Goal: Task Accomplishment & Management: Use online tool/utility

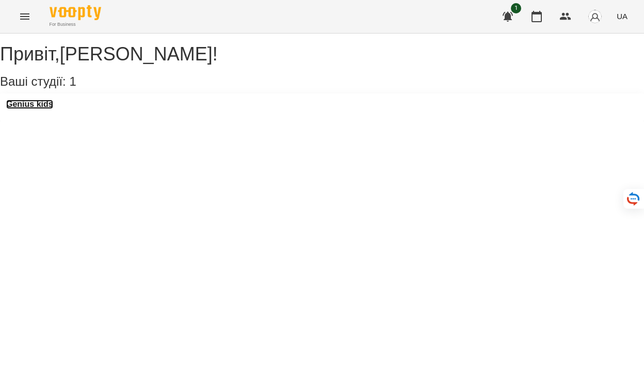
click at [53, 109] on h3 "Genius kids" at bounding box center [29, 104] width 47 height 9
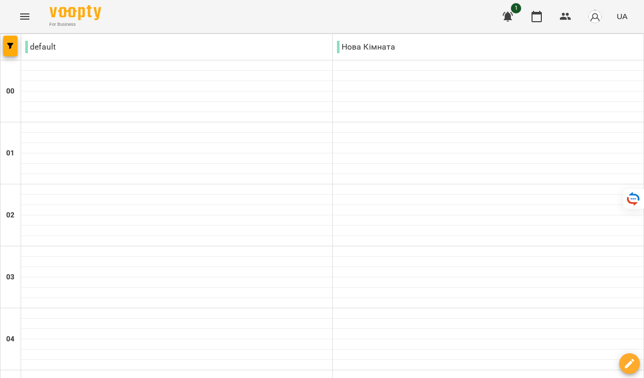
type input "**********"
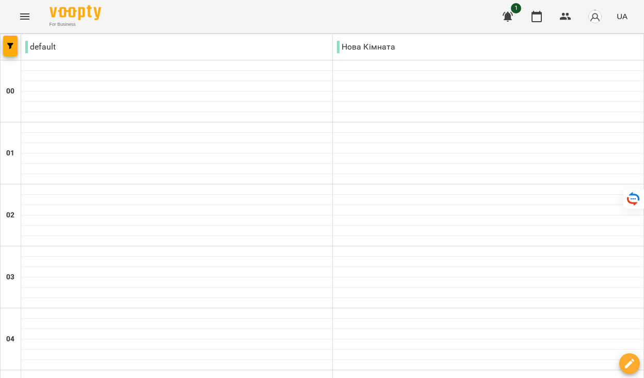
scroll to position [779, 0]
